Goal: Task Accomplishment & Management: Use online tool/utility

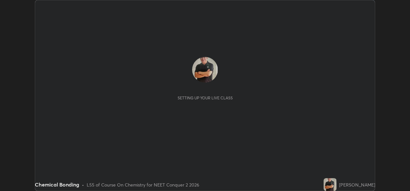
scroll to position [191, 410]
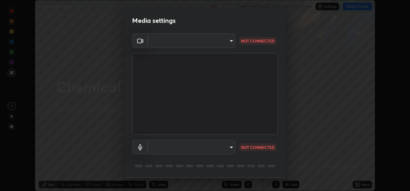
type input "fcbc606336747d805bd595eb40c6b5f29a1e1550cc5f4c8a38e7a1dcf20f99a9"
type input "bf0c866a6325e55d3bae0d7584da223482699bacb2ccebee08ad094193e983e5"
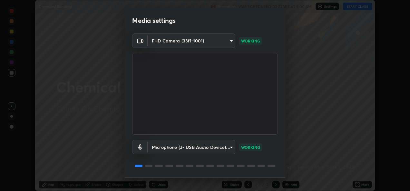
scroll to position [20, 0]
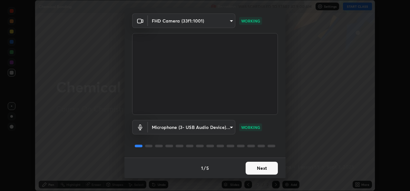
click at [259, 167] on button "Next" at bounding box center [262, 168] width 32 height 13
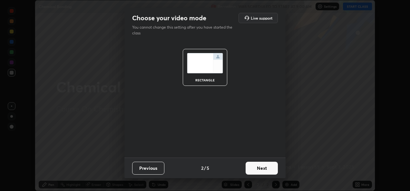
click at [263, 169] on button "Next" at bounding box center [262, 168] width 32 height 13
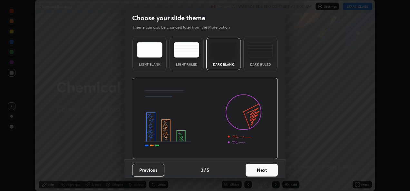
click at [267, 170] on button "Next" at bounding box center [262, 170] width 32 height 13
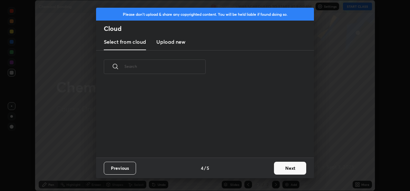
scroll to position [74, 207]
click at [286, 165] on button "Next" at bounding box center [290, 168] width 32 height 13
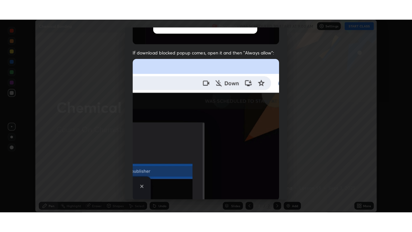
scroll to position [151, 0]
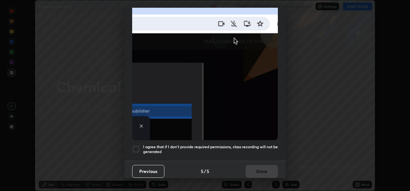
click at [136, 149] on div at bounding box center [136, 150] width 8 height 8
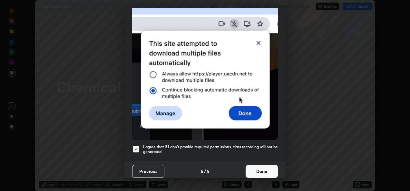
click at [260, 170] on button "Done" at bounding box center [262, 171] width 32 height 13
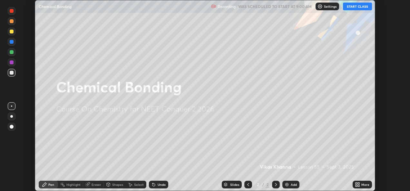
click at [357, 8] on button "START CLASS" at bounding box center [357, 7] width 29 height 8
click at [363, 186] on div "More" at bounding box center [365, 184] width 8 height 3
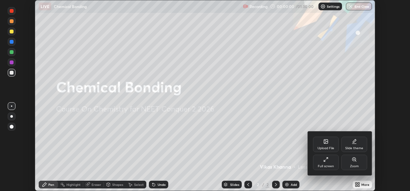
click at [327, 163] on div "Full screen" at bounding box center [326, 162] width 26 height 15
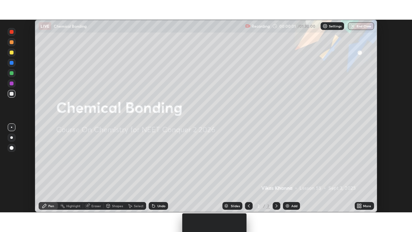
scroll to position [232, 412]
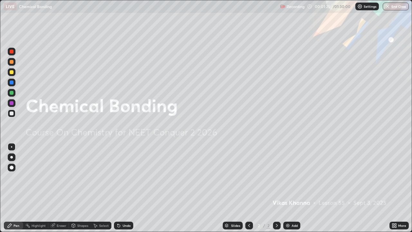
click at [292, 191] on div "Add" at bounding box center [295, 225] width 6 height 3
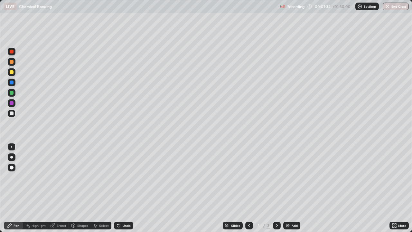
click at [13, 168] on div at bounding box center [12, 168] width 4 height 4
click at [15, 73] on div at bounding box center [12, 72] width 8 height 8
click at [80, 191] on div "Shapes" at bounding box center [82, 225] width 11 height 3
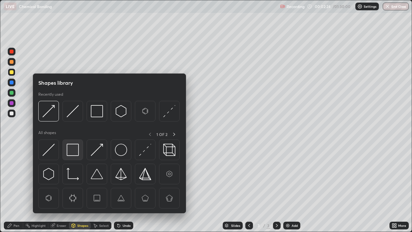
click at [72, 147] on img at bounding box center [73, 150] width 12 height 12
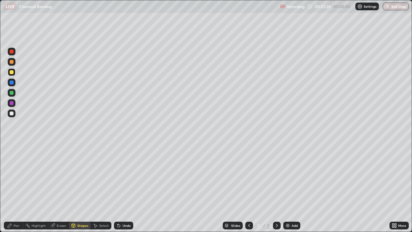
click at [12, 92] on div at bounding box center [12, 93] width 4 height 4
click at [293, 191] on div "Add" at bounding box center [295, 225] width 6 height 3
click at [82, 191] on div "Shapes" at bounding box center [82, 225] width 11 height 3
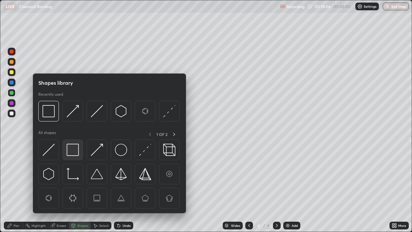
click at [73, 149] on img at bounding box center [73, 150] width 12 height 12
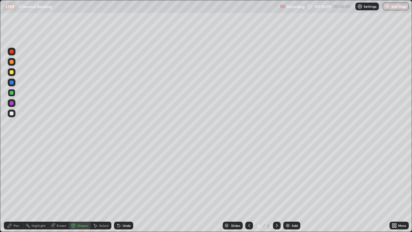
click at [14, 191] on div "Pen" at bounding box center [17, 225] width 6 height 3
click at [12, 82] on div at bounding box center [12, 83] width 4 height 4
click at [78, 191] on div "Shapes" at bounding box center [82, 225] width 11 height 3
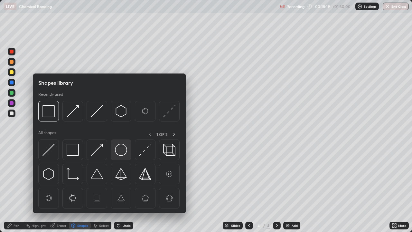
click at [121, 150] on img at bounding box center [121, 150] width 12 height 12
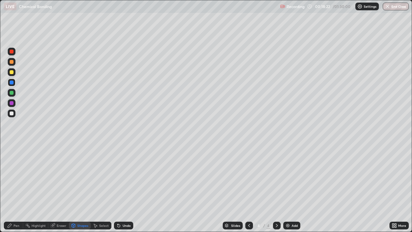
click at [82, 191] on div "Shapes" at bounding box center [82, 225] width 11 height 3
click at [14, 191] on div "Pen" at bounding box center [17, 225] width 6 height 3
click at [80, 191] on div "Shapes" at bounding box center [82, 225] width 11 height 3
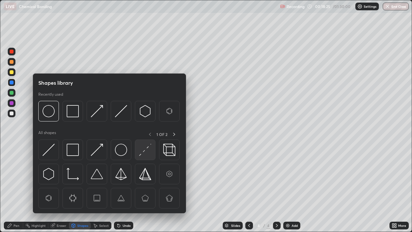
click at [144, 151] on img at bounding box center [145, 150] width 12 height 12
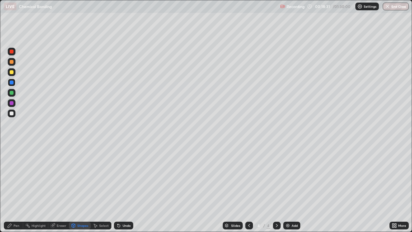
click at [10, 191] on icon at bounding box center [10, 226] width 4 height 4
click at [12, 72] on div at bounding box center [12, 72] width 4 height 4
click at [12, 102] on div at bounding box center [12, 103] width 4 height 4
click at [287, 191] on img at bounding box center [288, 225] width 5 height 5
click at [247, 191] on icon at bounding box center [249, 225] width 5 height 5
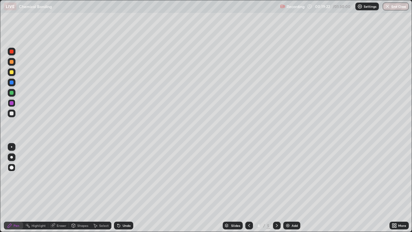
click at [276, 191] on icon at bounding box center [277, 225] width 5 height 5
click at [83, 191] on div "Shapes" at bounding box center [82, 225] width 11 height 3
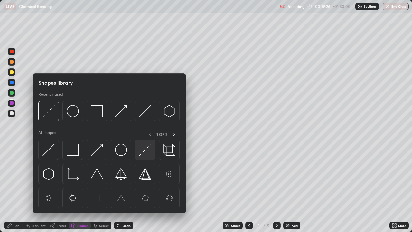
click at [142, 151] on img at bounding box center [145, 150] width 12 height 12
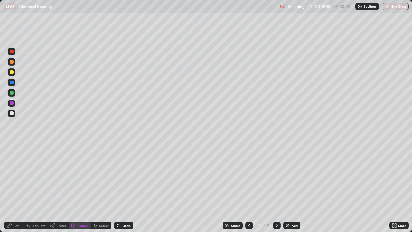
click at [12, 113] on div at bounding box center [12, 114] width 4 height 4
click at [12, 191] on icon at bounding box center [9, 225] width 5 height 5
click at [12, 72] on div at bounding box center [12, 72] width 4 height 4
click at [13, 94] on div at bounding box center [12, 93] width 4 height 4
click at [248, 191] on icon at bounding box center [249, 225] width 2 height 3
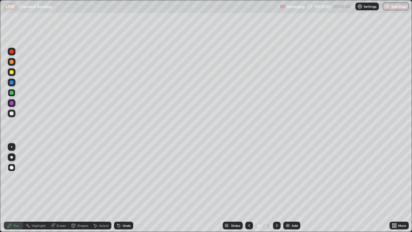
click at [276, 191] on icon at bounding box center [277, 225] width 5 height 5
click at [289, 191] on img at bounding box center [288, 225] width 5 height 5
click at [78, 191] on div "Shapes" at bounding box center [82, 225] width 11 height 3
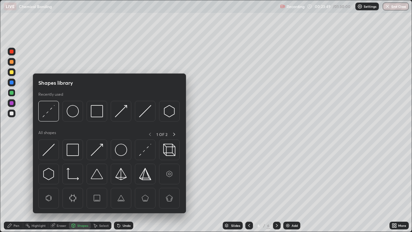
click at [50, 151] on img at bounding box center [49, 150] width 12 height 12
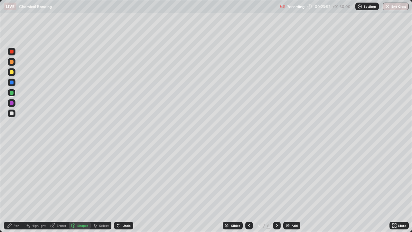
click at [15, 191] on div "Pen" at bounding box center [17, 225] width 6 height 3
click at [78, 191] on div "Shapes" at bounding box center [82, 225] width 11 height 3
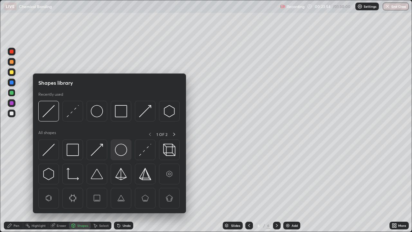
click at [121, 148] on img at bounding box center [121, 150] width 12 height 12
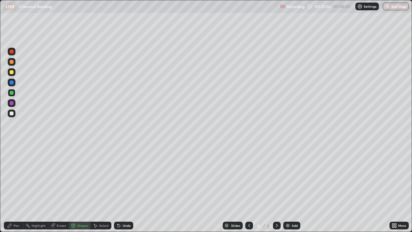
click at [83, 191] on div "Shapes" at bounding box center [82, 225] width 11 height 3
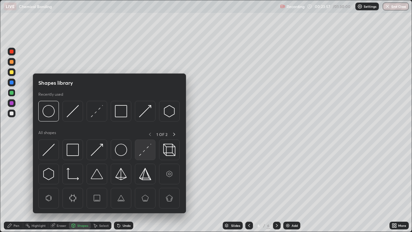
click at [144, 152] on img at bounding box center [145, 150] width 12 height 12
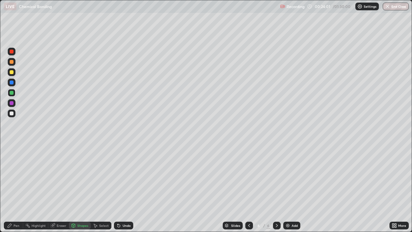
click at [19, 191] on div "Pen" at bounding box center [13, 226] width 19 height 8
click at [12, 72] on div at bounding box center [12, 72] width 4 height 4
click at [11, 115] on div at bounding box center [12, 114] width 4 height 4
click at [249, 191] on icon at bounding box center [249, 225] width 5 height 5
click at [276, 191] on icon at bounding box center [277, 225] width 5 height 5
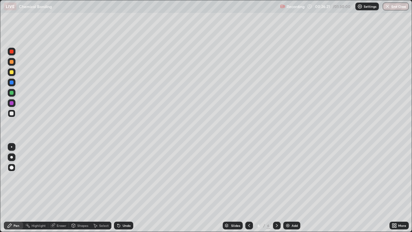
click at [293, 191] on div "Add" at bounding box center [292, 226] width 17 height 8
click at [81, 191] on div "Shapes" at bounding box center [82, 225] width 11 height 3
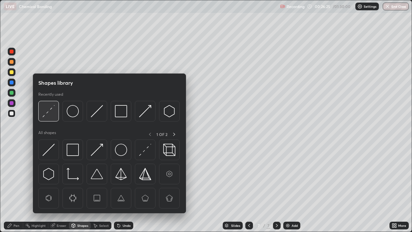
click at [51, 113] on img at bounding box center [49, 111] width 12 height 12
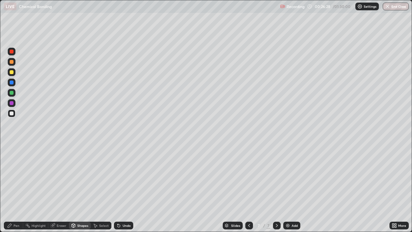
click at [20, 191] on div "Pen" at bounding box center [13, 226] width 19 height 8
click at [11, 93] on div at bounding box center [12, 93] width 4 height 4
click at [249, 191] on icon at bounding box center [249, 225] width 2 height 3
click at [12, 72] on div at bounding box center [12, 72] width 4 height 4
click at [276, 191] on icon at bounding box center [277, 225] width 5 height 5
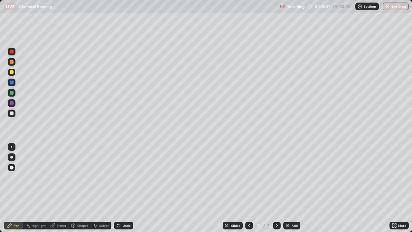
click at [77, 191] on div "Shapes" at bounding box center [82, 225] width 11 height 3
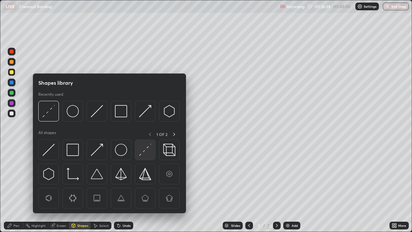
click at [144, 149] on img at bounding box center [145, 150] width 12 height 12
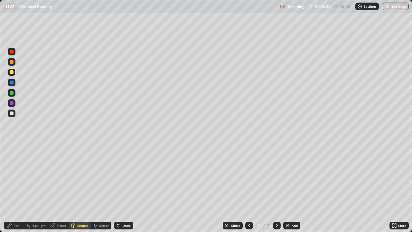
click at [11, 114] on div at bounding box center [12, 114] width 4 height 4
click at [14, 191] on div "Pen" at bounding box center [13, 226] width 19 height 8
click at [12, 72] on div at bounding box center [12, 72] width 4 height 4
click at [249, 191] on icon at bounding box center [249, 225] width 5 height 5
click at [276, 191] on icon at bounding box center [277, 225] width 5 height 5
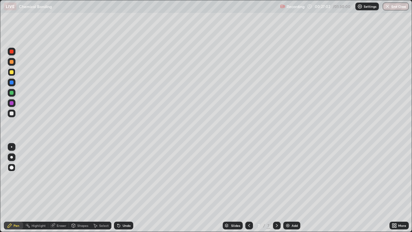
click at [12, 103] on div at bounding box center [12, 103] width 4 height 4
click at [293, 191] on div "Add" at bounding box center [295, 225] width 6 height 3
click at [77, 191] on div "Shapes" at bounding box center [82, 225] width 11 height 3
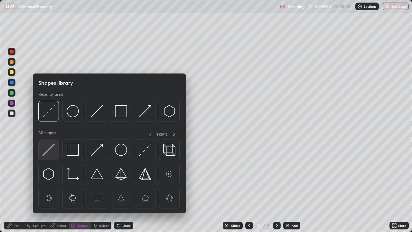
click at [50, 152] on img at bounding box center [49, 150] width 12 height 12
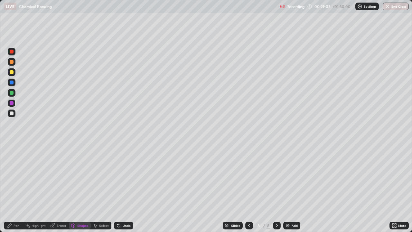
click at [81, 191] on div "Shapes" at bounding box center [82, 225] width 11 height 3
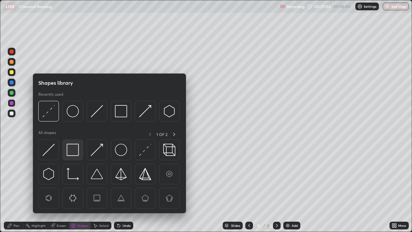
click at [73, 150] on img at bounding box center [73, 150] width 12 height 12
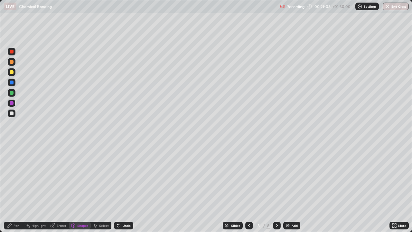
click at [76, 191] on div "Shapes" at bounding box center [80, 226] width 22 height 8
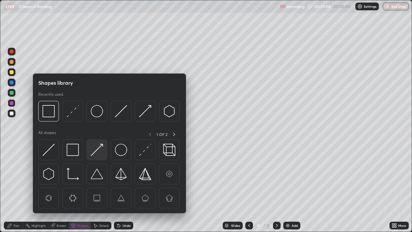
click at [100, 148] on img at bounding box center [97, 150] width 12 height 12
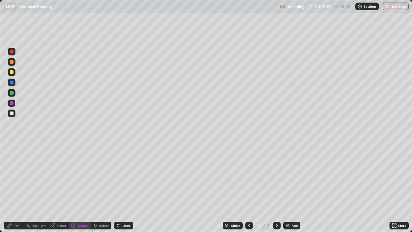
click at [20, 191] on div "Pen" at bounding box center [13, 226] width 19 height 8
click at [11, 94] on div at bounding box center [12, 93] width 4 height 4
click at [80, 191] on div "Shapes" at bounding box center [82, 225] width 11 height 3
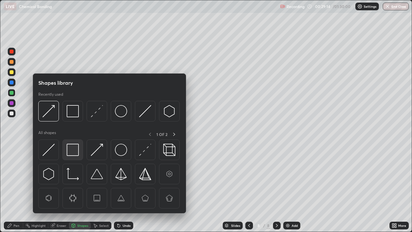
click at [72, 151] on img at bounding box center [73, 150] width 12 height 12
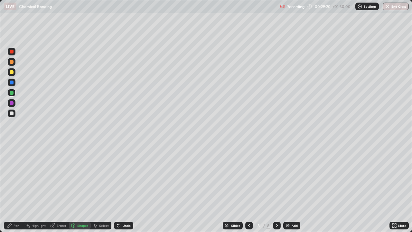
click at [17, 191] on div "Pen" at bounding box center [17, 225] width 6 height 3
click at [11, 72] on div at bounding box center [12, 72] width 4 height 4
click at [80, 191] on div "Shapes" at bounding box center [82, 225] width 11 height 3
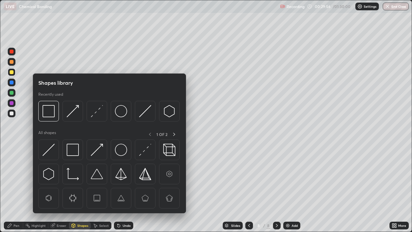
click at [93, 152] on img at bounding box center [97, 150] width 12 height 12
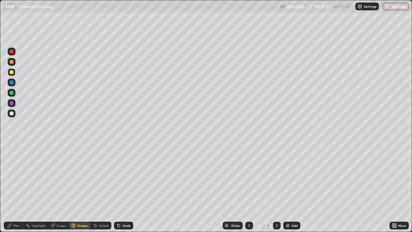
click at [11, 114] on div at bounding box center [12, 114] width 4 height 4
click at [13, 191] on div "Pen" at bounding box center [13, 226] width 19 height 8
click at [291, 191] on div "Add" at bounding box center [292, 226] width 17 height 8
click at [77, 191] on div "Shapes" at bounding box center [82, 225] width 11 height 3
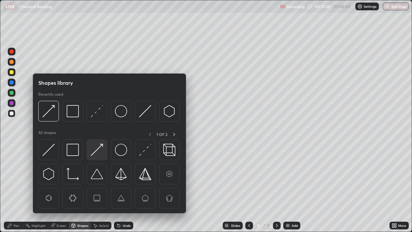
click at [99, 150] on img at bounding box center [97, 150] width 12 height 12
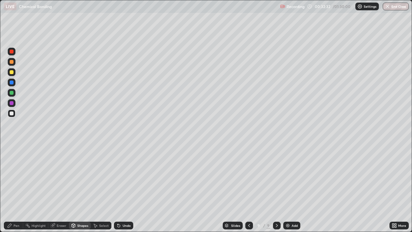
click at [26, 191] on circle at bounding box center [25, 225] width 1 height 1
click at [14, 104] on div at bounding box center [12, 103] width 8 height 8
click at [125, 191] on div "Undo" at bounding box center [127, 225] width 8 height 3
click at [14, 191] on div "Pen" at bounding box center [17, 225] width 6 height 3
click at [79, 191] on div "Shapes" at bounding box center [82, 225] width 11 height 3
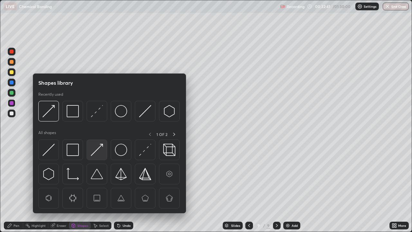
click at [98, 150] on img at bounding box center [97, 150] width 12 height 12
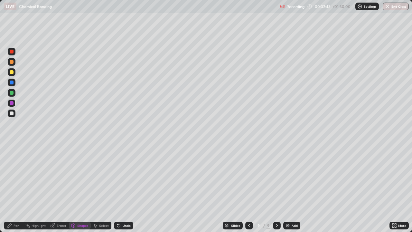
click at [15, 191] on div "Pen" at bounding box center [17, 225] width 6 height 3
click at [63, 191] on div "Eraser" at bounding box center [62, 225] width 10 height 3
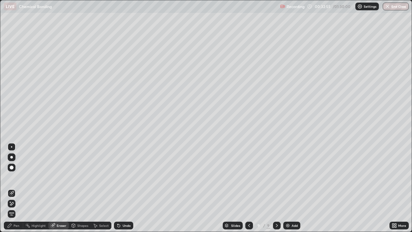
click at [15, 191] on div "Pen" at bounding box center [13, 226] width 19 height 8
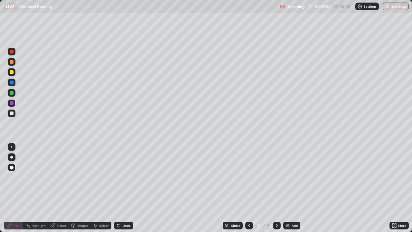
click at [12, 113] on div at bounding box center [12, 114] width 4 height 4
click at [292, 191] on div "Add" at bounding box center [295, 225] width 6 height 3
click at [18, 191] on div "Pen" at bounding box center [17, 225] width 6 height 3
click at [13, 71] on div at bounding box center [12, 72] width 4 height 4
click at [82, 191] on div "Shapes" at bounding box center [82, 225] width 11 height 3
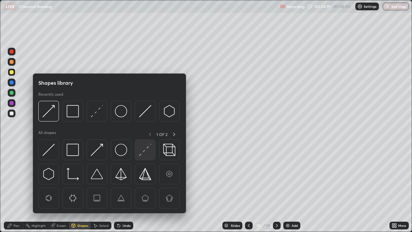
click at [148, 150] on img at bounding box center [145, 150] width 12 height 12
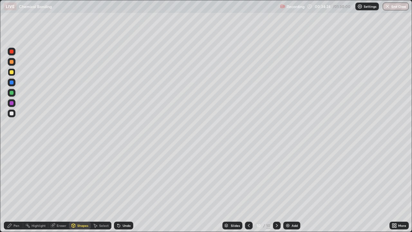
click at [12, 191] on div "Pen" at bounding box center [13, 226] width 19 height 8
click at [11, 82] on div at bounding box center [12, 83] width 4 height 4
click at [13, 94] on div at bounding box center [12, 93] width 4 height 4
click at [80, 191] on div "Shapes" at bounding box center [82, 225] width 11 height 3
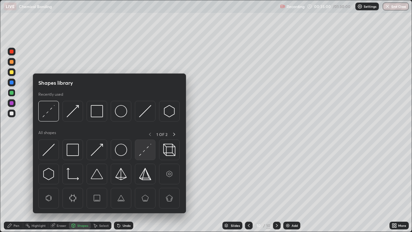
click at [144, 151] on img at bounding box center [145, 150] width 12 height 12
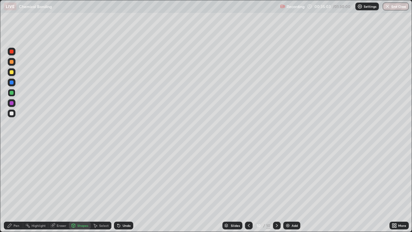
click at [11, 191] on icon at bounding box center [10, 226] width 4 height 4
click at [11, 93] on div at bounding box center [12, 93] width 4 height 4
click at [12, 72] on div at bounding box center [12, 72] width 4 height 4
click at [14, 191] on div "Pen" at bounding box center [17, 225] width 6 height 3
click at [11, 113] on div at bounding box center [12, 114] width 4 height 4
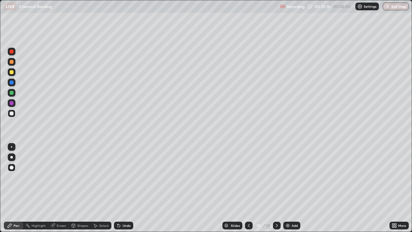
click at [12, 103] on div at bounding box center [12, 103] width 4 height 4
click at [79, 191] on div "Shapes" at bounding box center [82, 225] width 11 height 3
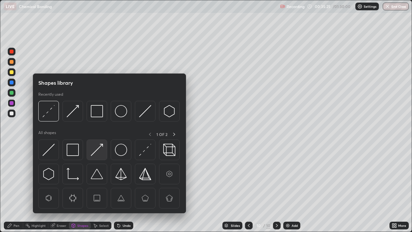
click at [101, 151] on img at bounding box center [97, 150] width 12 height 12
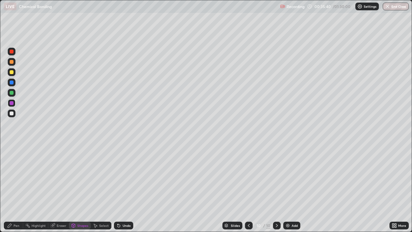
click at [124, 191] on div "Undo" at bounding box center [123, 226] width 19 height 8
click at [10, 191] on icon at bounding box center [10, 226] width 4 height 4
click at [288, 191] on img at bounding box center [288, 225] width 5 height 5
click at [75, 191] on icon at bounding box center [73, 225] width 5 height 5
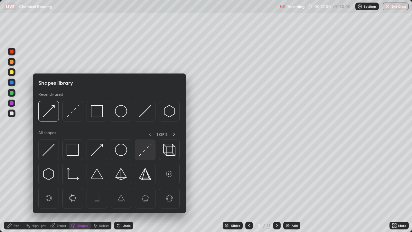
click at [148, 152] on img at bounding box center [145, 150] width 12 height 12
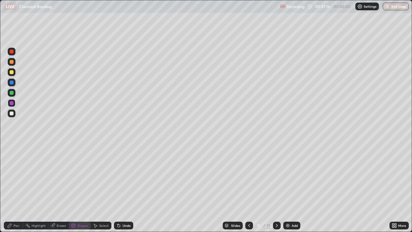
click at [79, 191] on div "Shapes" at bounding box center [82, 225] width 11 height 3
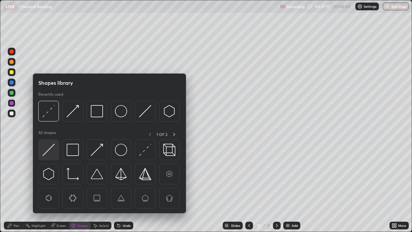
click at [50, 150] on img at bounding box center [49, 150] width 12 height 12
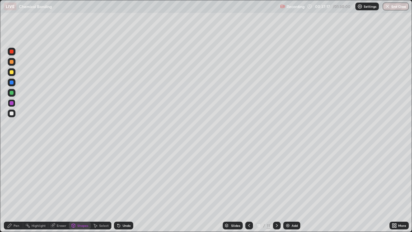
click at [11, 113] on div at bounding box center [12, 114] width 4 height 4
click at [14, 191] on div "Pen" at bounding box center [17, 225] width 6 height 3
click at [124, 191] on div "Undo" at bounding box center [123, 226] width 19 height 8
click at [15, 72] on div at bounding box center [12, 72] width 8 height 8
click at [125, 191] on div "Undo" at bounding box center [123, 226] width 19 height 8
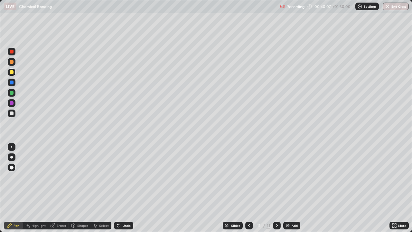
click at [11, 83] on div at bounding box center [12, 83] width 4 height 4
click at [13, 72] on div at bounding box center [12, 72] width 4 height 4
click at [294, 191] on div "Add" at bounding box center [295, 225] width 6 height 3
click at [79, 191] on div "Shapes" at bounding box center [82, 225] width 11 height 3
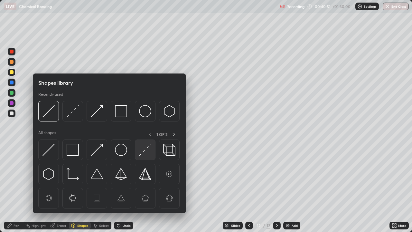
click at [146, 151] on img at bounding box center [145, 150] width 12 height 12
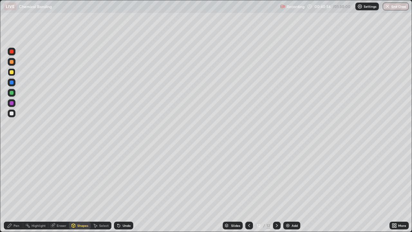
click at [18, 191] on div "Pen" at bounding box center [17, 225] width 6 height 3
click at [11, 94] on div at bounding box center [12, 93] width 4 height 4
click at [13, 73] on div at bounding box center [12, 72] width 4 height 4
click at [82, 191] on div "Shapes" at bounding box center [82, 225] width 11 height 3
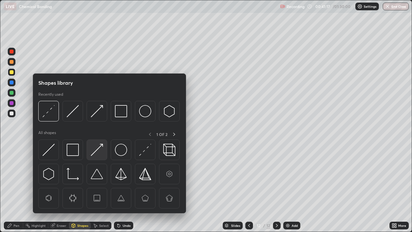
click at [96, 152] on img at bounding box center [97, 150] width 12 height 12
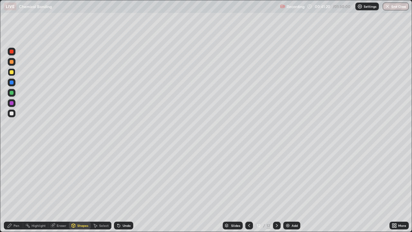
click at [16, 191] on div "Pen" at bounding box center [17, 225] width 6 height 3
click at [13, 102] on div at bounding box center [12, 103] width 4 height 4
click at [246, 191] on div at bounding box center [250, 226] width 8 height 8
click at [247, 191] on icon at bounding box center [249, 225] width 5 height 5
click at [276, 191] on icon at bounding box center [277, 225] width 5 height 5
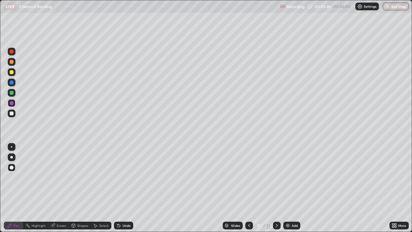
click at [276, 191] on icon at bounding box center [277, 225] width 5 height 5
click at [292, 191] on div "Add" at bounding box center [295, 225] width 6 height 3
click at [81, 191] on div "Shapes" at bounding box center [82, 225] width 11 height 3
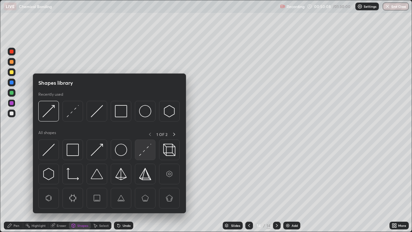
click at [146, 151] on img at bounding box center [145, 150] width 12 height 12
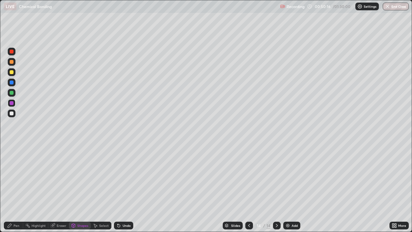
click at [19, 191] on div "Pen" at bounding box center [13, 226] width 19 height 8
click at [12, 73] on div at bounding box center [12, 72] width 4 height 4
click at [126, 191] on div "Undo" at bounding box center [127, 225] width 8 height 3
click at [289, 191] on img at bounding box center [288, 225] width 5 height 5
click at [83, 191] on div "Shapes" at bounding box center [82, 225] width 11 height 3
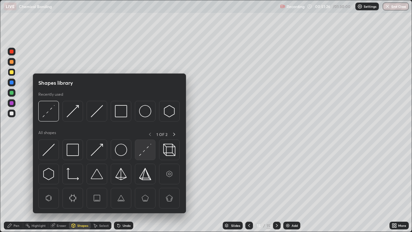
click at [146, 151] on img at bounding box center [145, 150] width 12 height 12
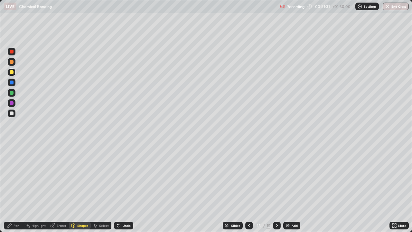
click at [22, 191] on div "Pen" at bounding box center [13, 226] width 19 height 8
click at [11, 82] on div at bounding box center [12, 83] width 4 height 4
click at [80, 191] on div "Shapes" at bounding box center [80, 226] width 22 height 8
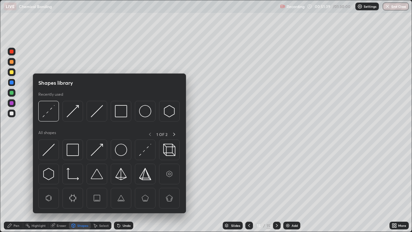
click at [143, 153] on img at bounding box center [145, 150] width 12 height 12
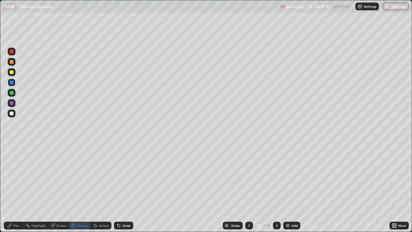
click at [249, 191] on icon at bounding box center [249, 225] width 2 height 3
click at [276, 191] on icon at bounding box center [277, 225] width 5 height 5
click at [126, 191] on div "Undo" at bounding box center [123, 226] width 19 height 8
click at [15, 191] on div "Pen" at bounding box center [17, 225] width 6 height 3
click at [12, 104] on div at bounding box center [12, 103] width 4 height 4
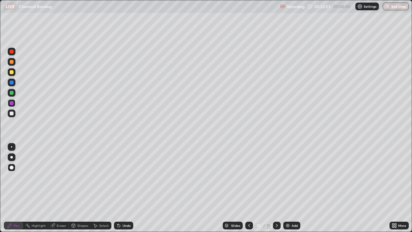
click at [249, 191] on icon at bounding box center [249, 225] width 5 height 5
click at [276, 191] on div at bounding box center [277, 226] width 8 height 8
click at [12, 73] on div at bounding box center [12, 72] width 4 height 4
click at [249, 191] on icon at bounding box center [249, 225] width 5 height 5
click at [276, 191] on icon at bounding box center [277, 225] width 2 height 3
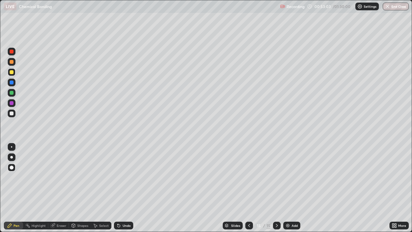
click at [290, 191] on div "Add" at bounding box center [292, 226] width 17 height 8
click at [13, 191] on div "Pen" at bounding box center [13, 226] width 19 height 8
click at [249, 191] on icon at bounding box center [249, 225] width 5 height 5
click at [79, 191] on div "Shapes" at bounding box center [82, 225] width 11 height 3
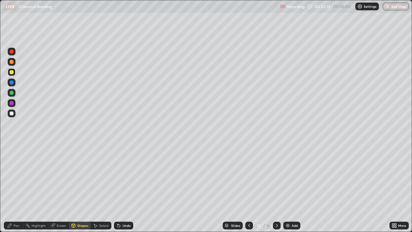
click at [101, 191] on div "Select" at bounding box center [104, 225] width 10 height 3
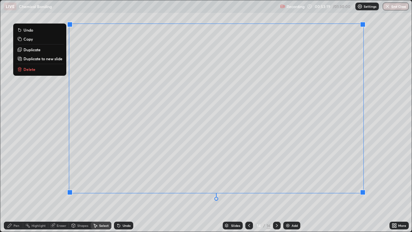
click at [29, 41] on p "Copy" at bounding box center [28, 38] width 9 height 5
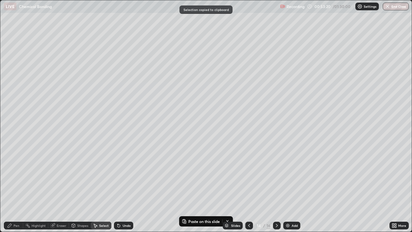
click at [276, 191] on icon at bounding box center [277, 225] width 5 height 5
click at [276, 191] on icon at bounding box center [277, 225] width 2 height 3
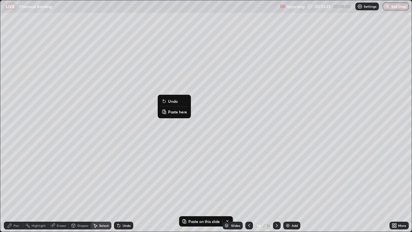
click at [174, 112] on p "Paste here" at bounding box center [177, 111] width 19 height 5
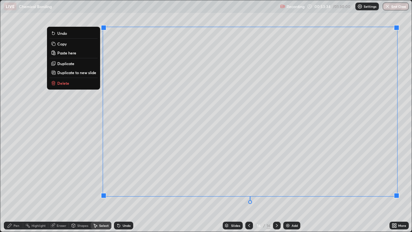
click at [14, 191] on div "Pen" at bounding box center [17, 225] width 6 height 3
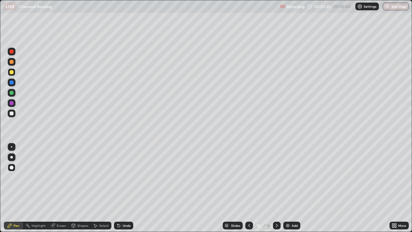
click at [62, 191] on div "Eraser" at bounding box center [62, 225] width 10 height 3
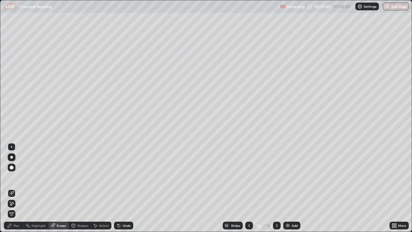
click at [16, 191] on div "Pen" at bounding box center [17, 225] width 6 height 3
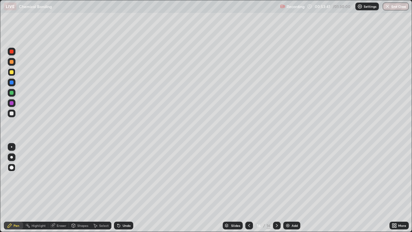
click at [12, 103] on div at bounding box center [12, 103] width 4 height 4
click at [11, 82] on div at bounding box center [12, 83] width 4 height 4
click at [291, 191] on div "Add" at bounding box center [292, 226] width 17 height 8
click at [80, 191] on div "Shapes" at bounding box center [82, 225] width 11 height 3
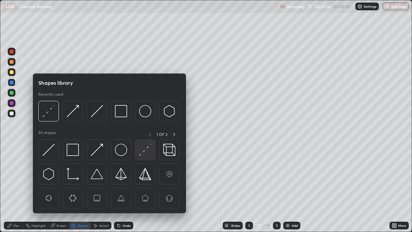
click at [147, 149] on img at bounding box center [145, 150] width 12 height 12
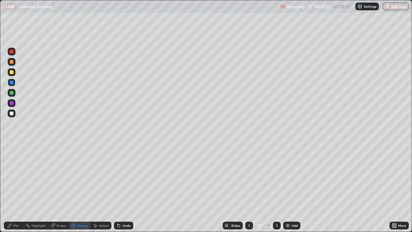
click at [249, 191] on icon at bounding box center [249, 225] width 5 height 5
click at [276, 191] on icon at bounding box center [277, 225] width 5 height 5
click at [18, 191] on div "Pen" at bounding box center [13, 226] width 19 height 8
click at [12, 72] on div at bounding box center [12, 72] width 4 height 4
click at [246, 191] on div at bounding box center [250, 226] width 8 height 8
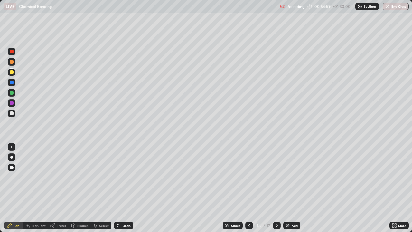
click at [276, 191] on icon at bounding box center [277, 225] width 5 height 5
click at [13, 84] on div at bounding box center [12, 83] width 4 height 4
click at [290, 191] on img at bounding box center [288, 225] width 5 height 5
click at [81, 191] on div "Shapes" at bounding box center [82, 225] width 11 height 3
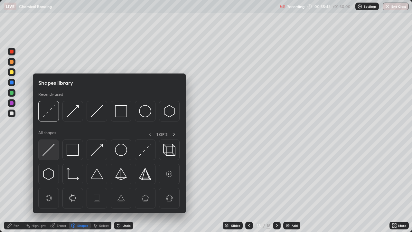
click at [52, 148] on img at bounding box center [49, 150] width 12 height 12
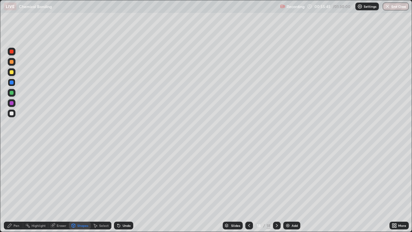
click at [12, 115] on div at bounding box center [12, 114] width 4 height 4
click at [18, 191] on div "Pen" at bounding box center [17, 225] width 6 height 3
click at [15, 73] on div at bounding box center [12, 72] width 8 height 8
click at [125, 191] on div "Undo" at bounding box center [127, 225] width 8 height 3
click at [79, 191] on div "Shapes" at bounding box center [82, 225] width 11 height 3
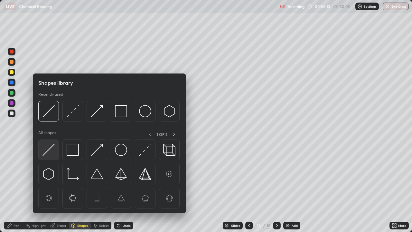
click at [50, 151] on img at bounding box center [49, 150] width 12 height 12
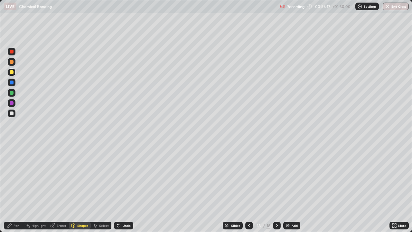
click at [14, 191] on div "Pen" at bounding box center [17, 225] width 6 height 3
click at [121, 191] on div "Undo" at bounding box center [123, 226] width 19 height 8
click at [126, 191] on div "Undo" at bounding box center [127, 225] width 8 height 3
click at [124, 191] on div "Undo" at bounding box center [123, 226] width 19 height 8
click at [123, 191] on div "Undo" at bounding box center [123, 226] width 19 height 8
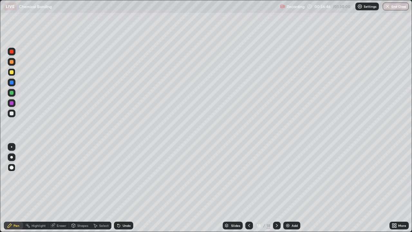
click at [12, 102] on div at bounding box center [12, 103] width 4 height 4
click at [170, 191] on div "Slides 18 / 18 Add" at bounding box center [261, 225] width 257 height 13
click at [79, 191] on div "Shapes" at bounding box center [82, 225] width 11 height 3
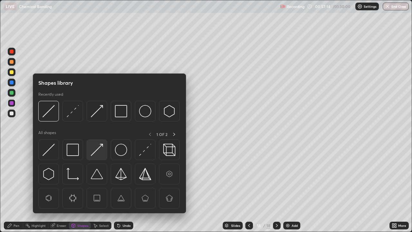
click at [99, 150] on img at bounding box center [97, 150] width 12 height 12
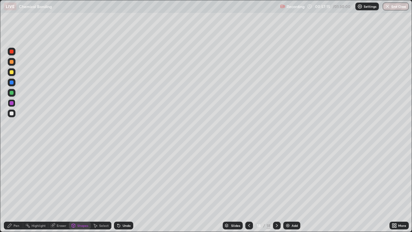
click at [12, 115] on div at bounding box center [12, 114] width 4 height 4
click at [12, 191] on icon at bounding box center [9, 225] width 5 height 5
click at [76, 191] on div "Shapes" at bounding box center [80, 226] width 22 height 8
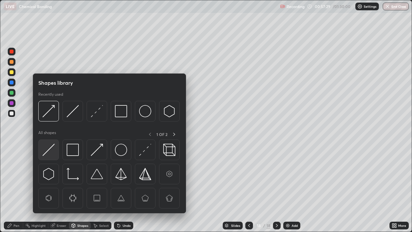
click at [49, 148] on img at bounding box center [49, 150] width 12 height 12
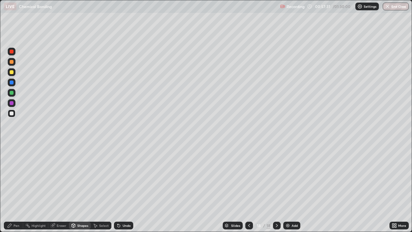
click at [12, 191] on icon at bounding box center [9, 225] width 5 height 5
click at [13, 84] on div at bounding box center [12, 83] width 4 height 4
click at [126, 191] on div "Undo" at bounding box center [127, 225] width 8 height 3
click at [287, 191] on img at bounding box center [288, 225] width 5 height 5
click at [124, 191] on div "Undo" at bounding box center [127, 225] width 8 height 3
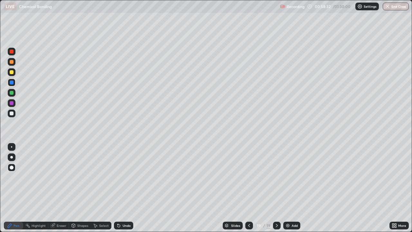
click at [129, 191] on div "Undo" at bounding box center [127, 225] width 8 height 3
click at [13, 73] on div at bounding box center [12, 72] width 4 height 4
click at [290, 191] on div "Add" at bounding box center [292, 226] width 17 height 8
click at [9, 101] on div at bounding box center [12, 103] width 8 height 8
click at [79, 191] on div "Shapes" at bounding box center [82, 225] width 11 height 3
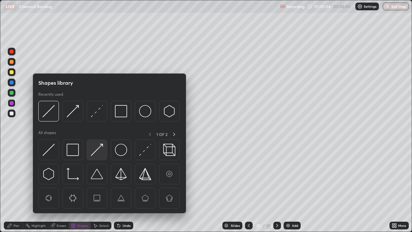
click at [103, 149] on img at bounding box center [97, 150] width 12 height 12
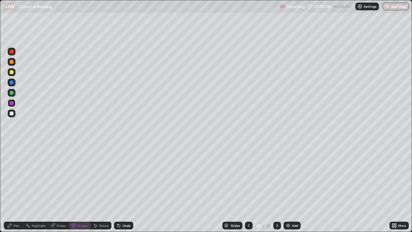
click at [15, 191] on div "Pen" at bounding box center [13, 226] width 19 height 8
click at [80, 191] on div "Shapes" at bounding box center [82, 225] width 11 height 3
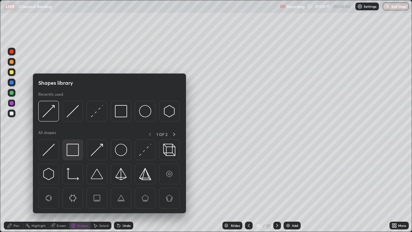
click at [70, 147] on img at bounding box center [73, 150] width 12 height 12
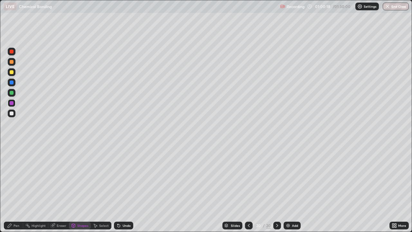
click at [11, 114] on div at bounding box center [12, 114] width 4 height 4
click at [12, 191] on icon at bounding box center [9, 225] width 5 height 5
click at [291, 191] on div "Add" at bounding box center [292, 226] width 17 height 8
click at [58, 191] on div "Eraser" at bounding box center [62, 225] width 10 height 3
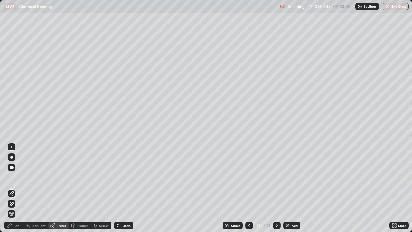
click at [16, 191] on div "Pen" at bounding box center [17, 225] width 6 height 3
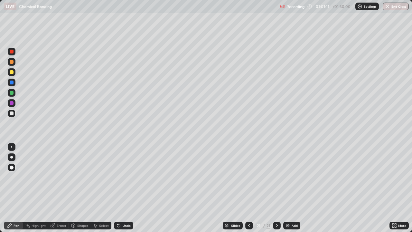
click at [80, 191] on div "Shapes" at bounding box center [82, 225] width 11 height 3
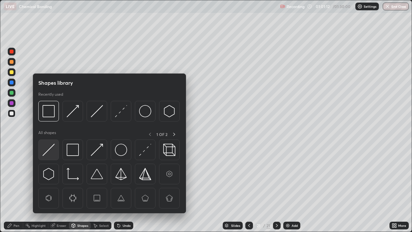
click at [49, 151] on img at bounding box center [49, 150] width 12 height 12
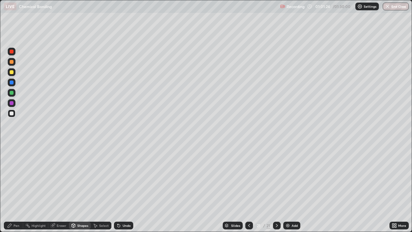
click at [126, 191] on div "Undo" at bounding box center [127, 225] width 8 height 3
click at [17, 191] on div "Pen" at bounding box center [17, 225] width 6 height 3
click at [60, 191] on div "Eraser" at bounding box center [62, 225] width 10 height 3
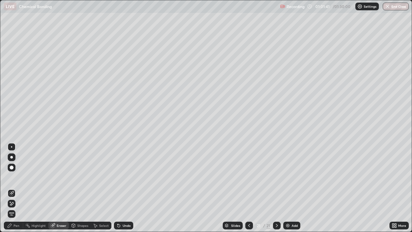
click at [26, 191] on circle at bounding box center [26, 225] width 1 height 1
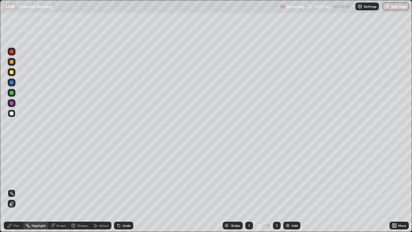
click at [15, 191] on div "Pen" at bounding box center [17, 225] width 6 height 3
click at [60, 191] on div "Eraser" at bounding box center [62, 225] width 10 height 3
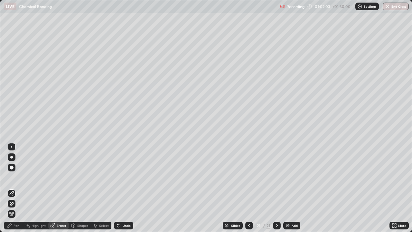
click at [15, 191] on div "Pen" at bounding box center [17, 225] width 6 height 3
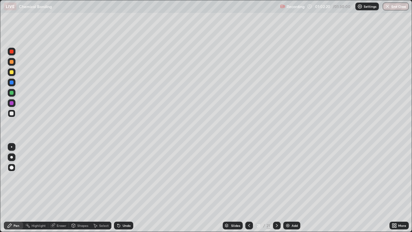
click at [249, 191] on icon at bounding box center [249, 225] width 5 height 5
click at [246, 191] on div at bounding box center [250, 226] width 8 height 8
click at [248, 191] on icon at bounding box center [249, 225] width 5 height 5
click at [249, 191] on icon at bounding box center [249, 225] width 5 height 5
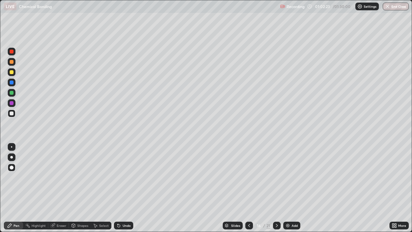
click at [249, 191] on icon at bounding box center [249, 225] width 5 height 5
click at [248, 191] on icon at bounding box center [249, 225] width 5 height 5
click at [249, 191] on icon at bounding box center [249, 225] width 5 height 5
click at [274, 191] on div at bounding box center [277, 226] width 8 height 8
click at [276, 191] on icon at bounding box center [277, 225] width 5 height 5
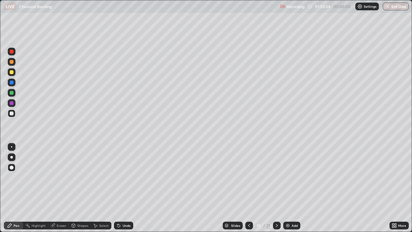
click at [277, 191] on icon at bounding box center [277, 225] width 5 height 5
click at [276, 191] on icon at bounding box center [277, 225] width 5 height 5
click at [276, 191] on icon at bounding box center [277, 225] width 2 height 3
click at [80, 191] on div "Shapes" at bounding box center [80, 226] width 22 height 8
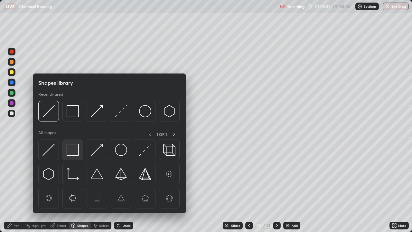
click at [73, 150] on img at bounding box center [73, 150] width 12 height 12
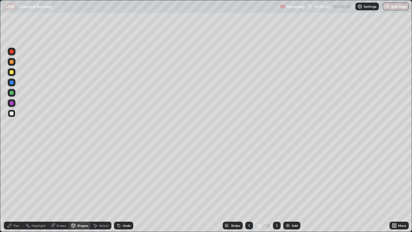
click at [12, 102] on div at bounding box center [12, 103] width 4 height 4
click at [124, 191] on div "Undo" at bounding box center [123, 226] width 19 height 8
click at [124, 191] on div "Undo" at bounding box center [127, 225] width 8 height 3
click at [129, 191] on div "Undo" at bounding box center [127, 225] width 8 height 3
click at [8, 191] on icon at bounding box center [9, 225] width 5 height 5
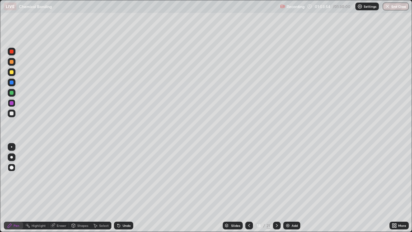
click at [278, 191] on icon at bounding box center [277, 225] width 5 height 5
click at [275, 191] on icon at bounding box center [277, 225] width 5 height 5
click at [246, 191] on div at bounding box center [250, 226] width 8 height 8
click at [248, 191] on icon at bounding box center [249, 225] width 5 height 5
click at [248, 191] on icon at bounding box center [249, 225] width 2 height 3
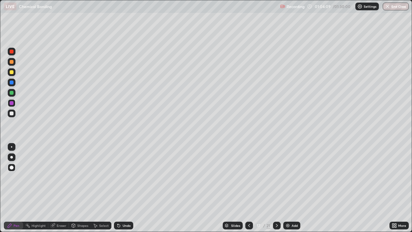
click at [247, 191] on icon at bounding box center [249, 225] width 5 height 5
click at [249, 191] on icon at bounding box center [249, 225] width 5 height 5
click at [276, 191] on icon at bounding box center [277, 225] width 5 height 5
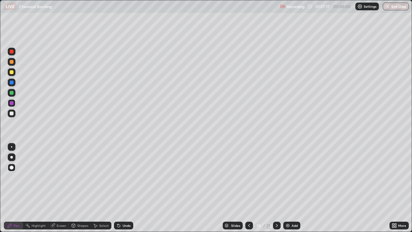
click at [276, 191] on icon at bounding box center [277, 225] width 5 height 5
click at [276, 191] on icon at bounding box center [277, 225] width 2 height 3
click at [248, 191] on icon at bounding box center [249, 225] width 5 height 5
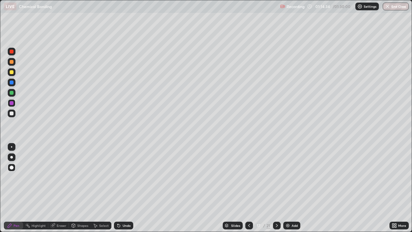
click at [275, 191] on icon at bounding box center [277, 225] width 5 height 5
click at [276, 191] on icon at bounding box center [277, 225] width 2 height 3
click at [276, 191] on icon at bounding box center [277, 225] width 5 height 5
click at [292, 191] on div "Add" at bounding box center [295, 225] width 6 height 3
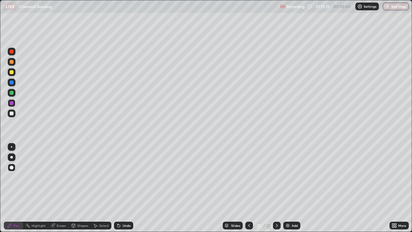
click at [249, 191] on icon at bounding box center [249, 225] width 5 height 5
click at [247, 191] on icon at bounding box center [249, 225] width 5 height 5
click at [278, 191] on div at bounding box center [277, 226] width 8 height 8
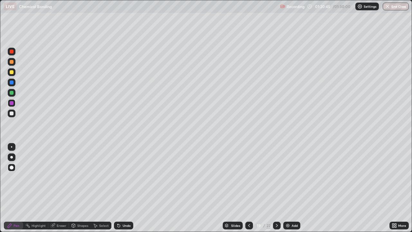
click at [276, 191] on icon at bounding box center [277, 225] width 5 height 5
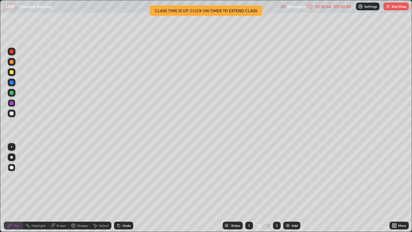
click at [395, 7] on button "End Class" at bounding box center [396, 7] width 25 height 8
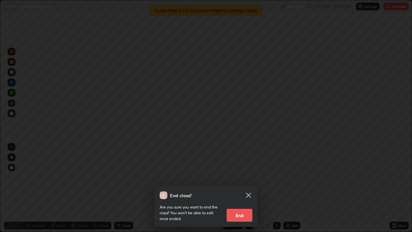
click at [243, 191] on button "End" at bounding box center [240, 215] width 26 height 13
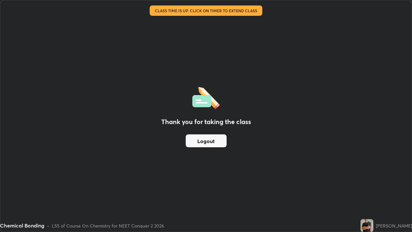
click at [215, 140] on button "Logout" at bounding box center [206, 140] width 41 height 13
